Goal: Use online tool/utility: Utilize a website feature to perform a specific function

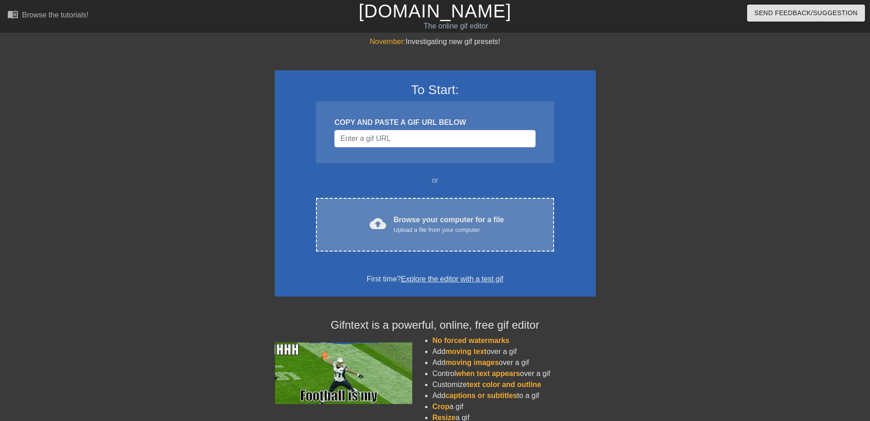
click at [400, 215] on div "Browse your computer for a file Upload a file from your computer" at bounding box center [448, 224] width 111 height 20
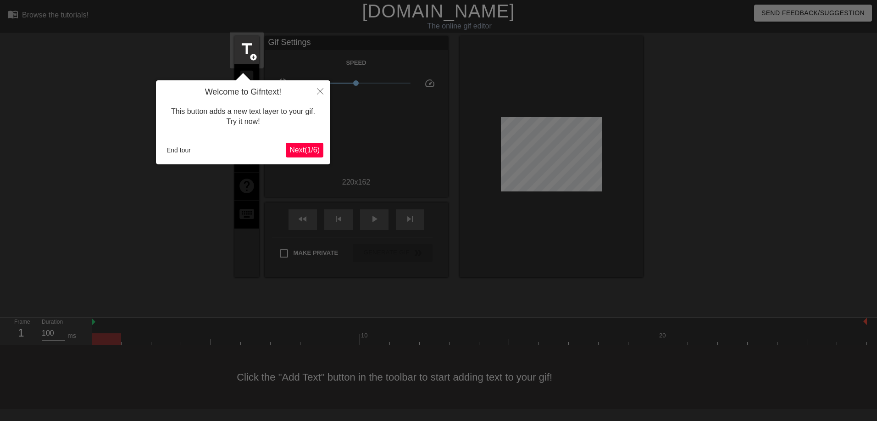
click at [310, 149] on span "Next ( 1 / 6 )" at bounding box center [304, 150] width 30 height 8
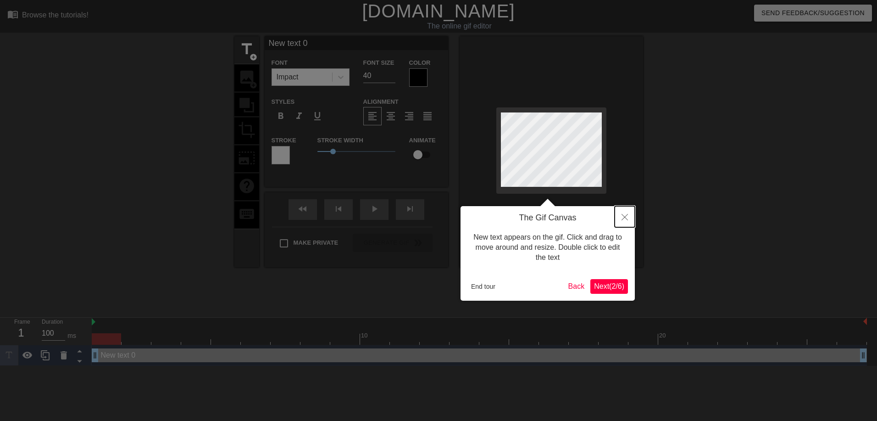
click at [626, 215] on icon "Close" at bounding box center [624, 217] width 6 height 6
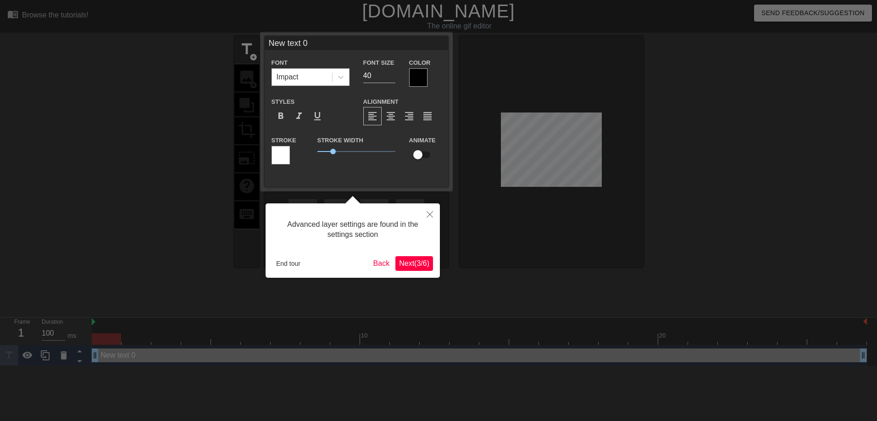
click at [593, 181] on div at bounding box center [438, 210] width 877 height 421
click at [428, 214] on icon "Close" at bounding box center [430, 214] width 6 height 6
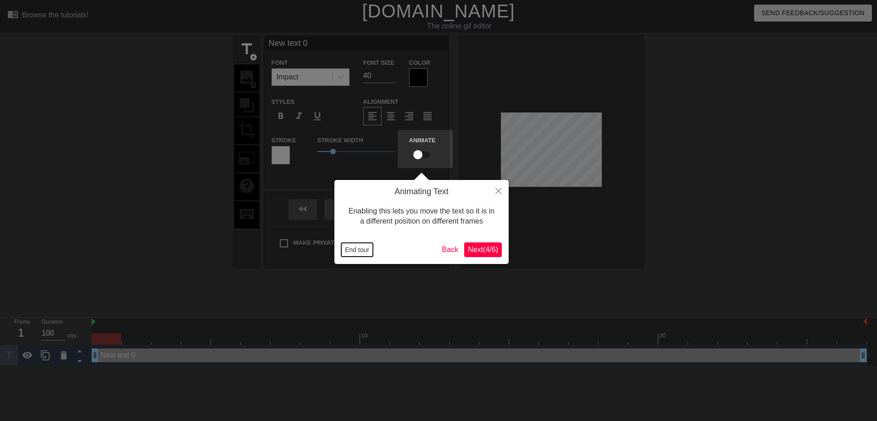
click at [353, 249] on button "End tour" at bounding box center [357, 250] width 32 height 14
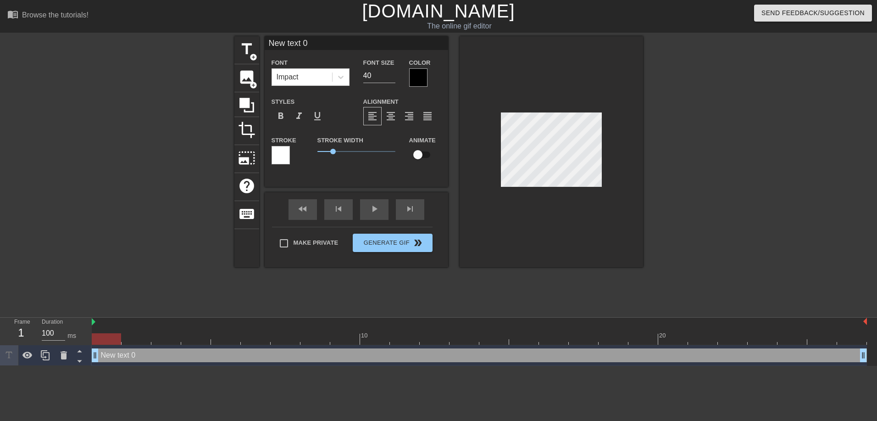
click at [527, 225] on div at bounding box center [551, 151] width 183 height 231
click at [249, 81] on span "add_circle" at bounding box center [253, 85] width 8 height 8
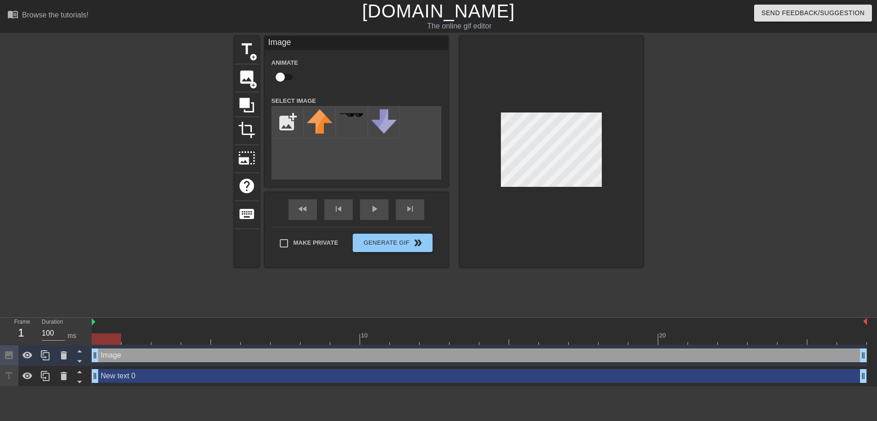
click at [418, 281] on div "title add_circle image add_circle crop photo_size_select_large help keyboard Im…" at bounding box center [438, 173] width 409 height 275
click at [276, 118] on input "file" at bounding box center [287, 121] width 31 height 31
type input "C:\fakepath\uugh.PNG"
click at [532, 147] on div "title add_circle image add_circle crop photo_size_select_large help keyboard Im…" at bounding box center [438, 151] width 409 height 231
click at [326, 126] on div at bounding box center [320, 122] width 32 height 32
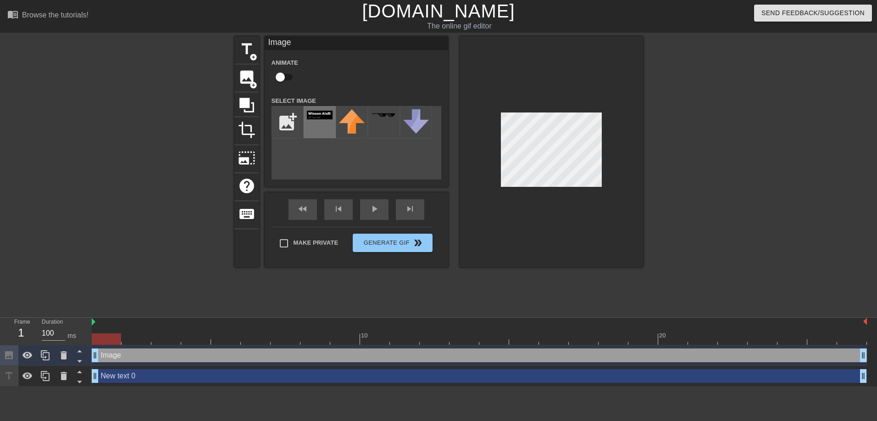
click at [321, 127] on div at bounding box center [320, 122] width 32 height 32
click at [549, 144] on div "title add_circle image add_circle crop photo_size_select_large help keyboard Im…" at bounding box center [438, 151] width 409 height 231
click at [314, 126] on div at bounding box center [320, 122] width 32 height 32
click at [357, 123] on img at bounding box center [352, 121] width 26 height 24
click at [251, 143] on div "crop" at bounding box center [246, 131] width 25 height 28
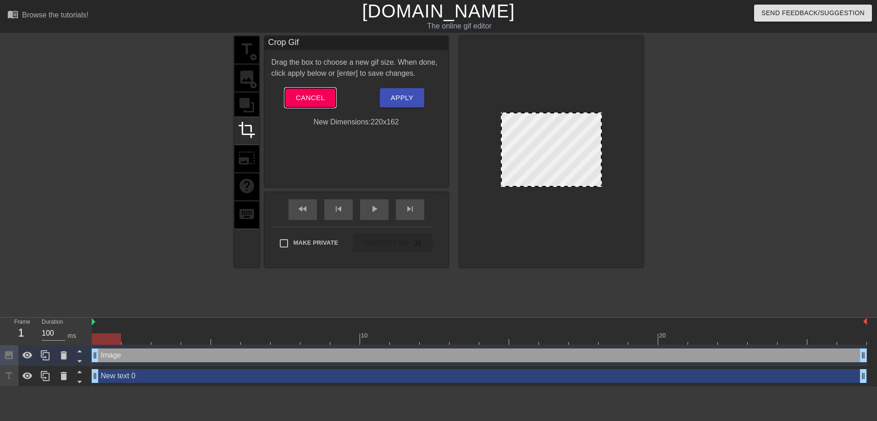
click at [304, 94] on span "Cancel" at bounding box center [310, 98] width 29 height 12
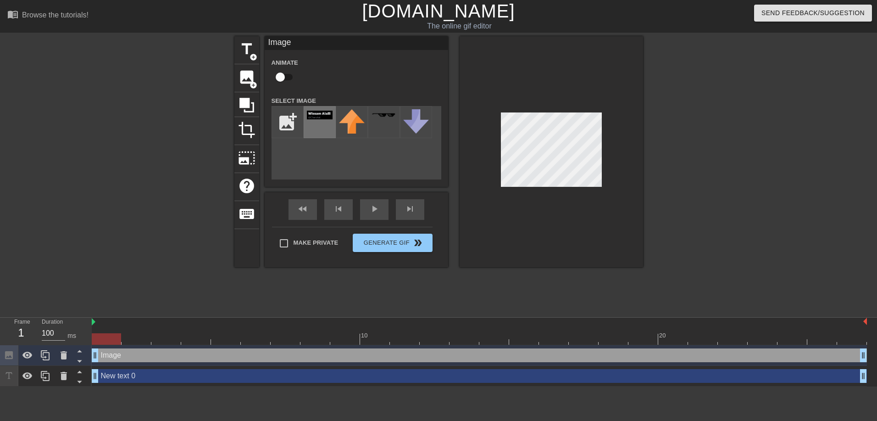
click at [310, 128] on div at bounding box center [320, 122] width 32 height 32
click at [382, 124] on div at bounding box center [384, 122] width 32 height 32
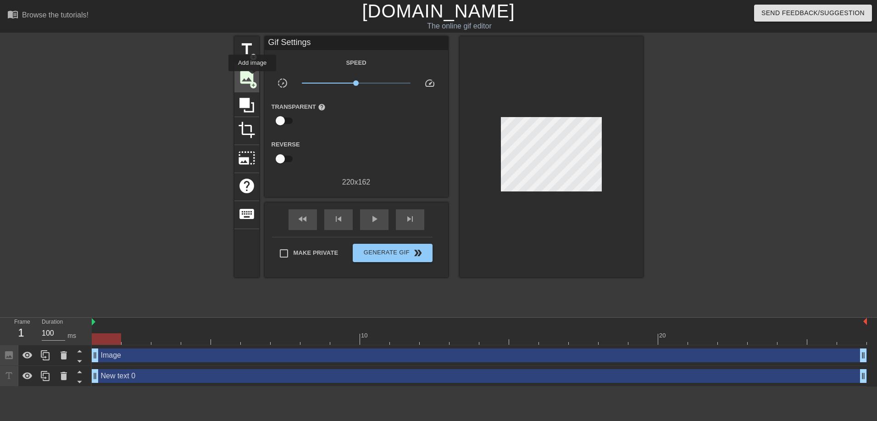
click at [252, 78] on span "image" at bounding box center [246, 76] width 17 height 17
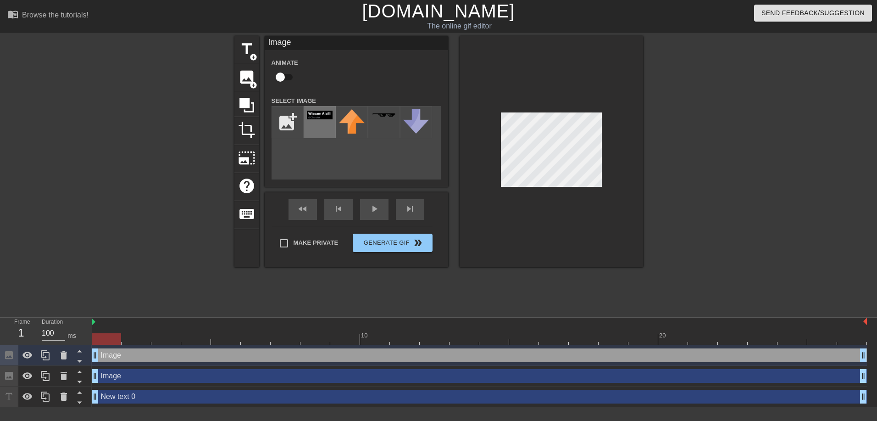
click at [319, 124] on div at bounding box center [320, 122] width 32 height 32
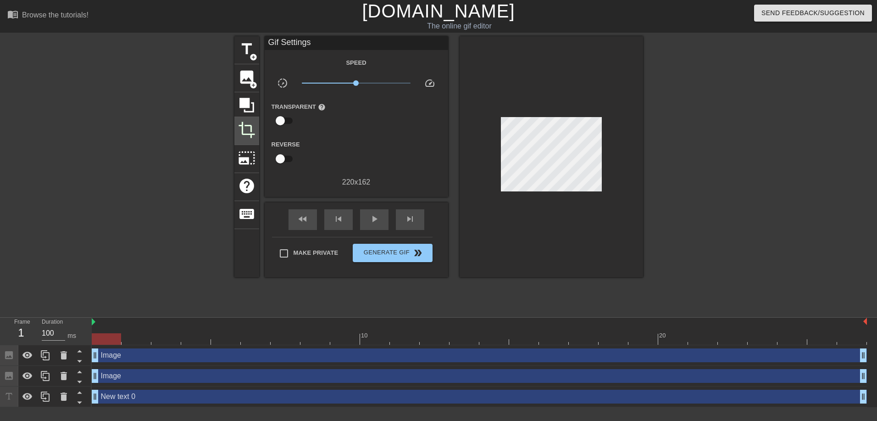
click at [246, 130] on span "crop" at bounding box center [246, 129] width 17 height 17
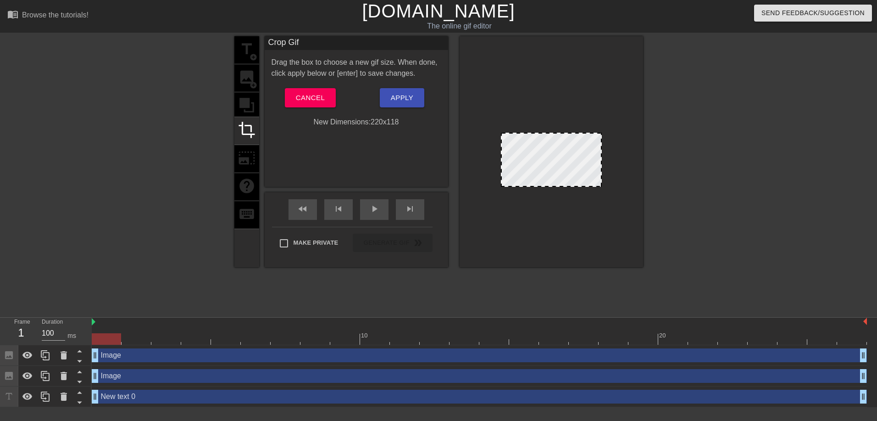
drag, startPoint x: 516, startPoint y: 113, endPoint x: 516, endPoint y: 133, distance: 20.2
click at [410, 94] on span "Apply" at bounding box center [402, 98] width 22 height 12
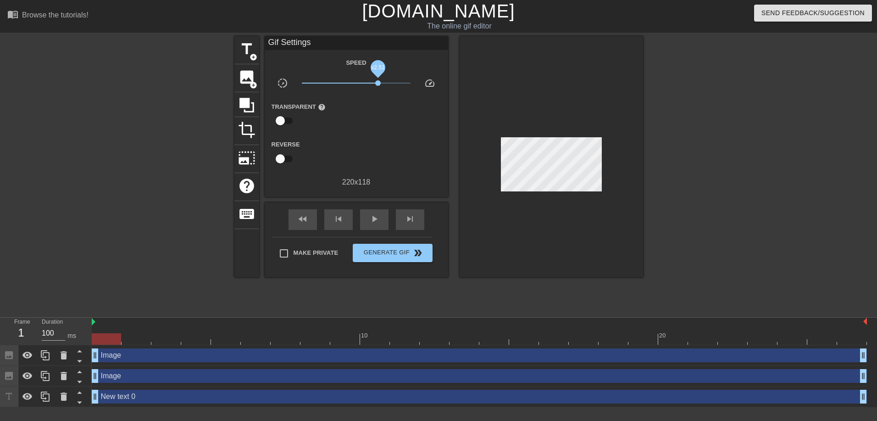
drag, startPoint x: 367, startPoint y: 82, endPoint x: 376, endPoint y: 80, distance: 9.5
click at [376, 80] on span "x2.51" at bounding box center [356, 83] width 109 height 11
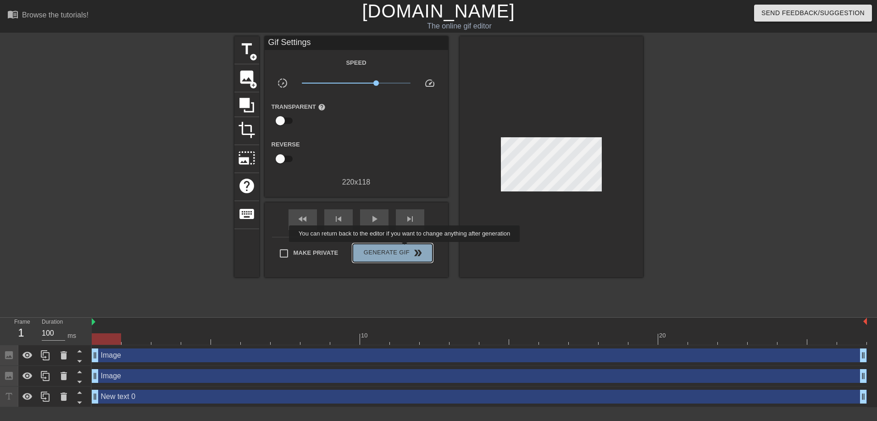
click at [405, 248] on span "Generate Gif double_arrow" at bounding box center [392, 252] width 72 height 11
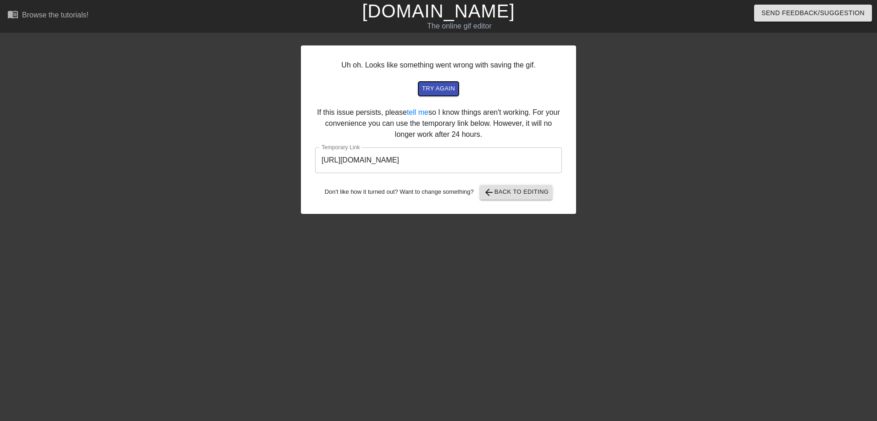
click at [434, 90] on span "try again" at bounding box center [438, 88] width 33 height 11
click at [514, 198] on button "arrow_back Back to Editing" at bounding box center [516, 192] width 73 height 15
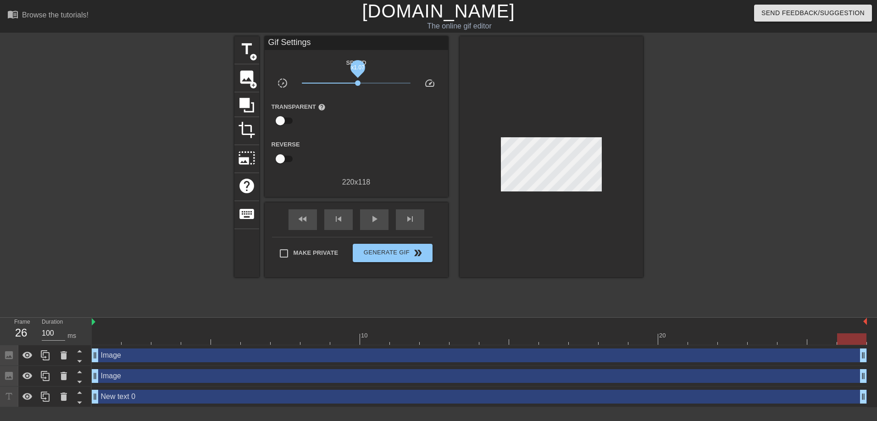
drag, startPoint x: 362, startPoint y: 82, endPoint x: 358, endPoint y: 83, distance: 4.8
click at [358, 83] on span "x1.07" at bounding box center [356, 83] width 109 height 11
click at [388, 244] on button "Generate Gif double_arrow" at bounding box center [392, 253] width 79 height 18
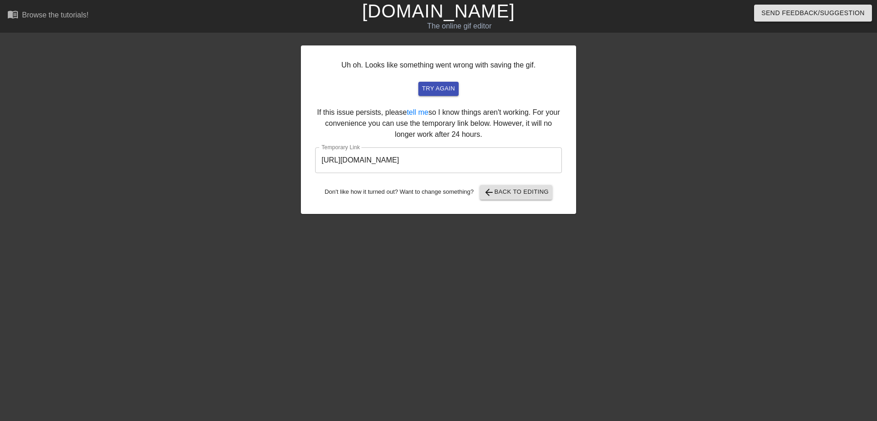
click at [633, 266] on div at bounding box center [656, 173] width 138 height 275
